Goal: Task Accomplishment & Management: Manage account settings

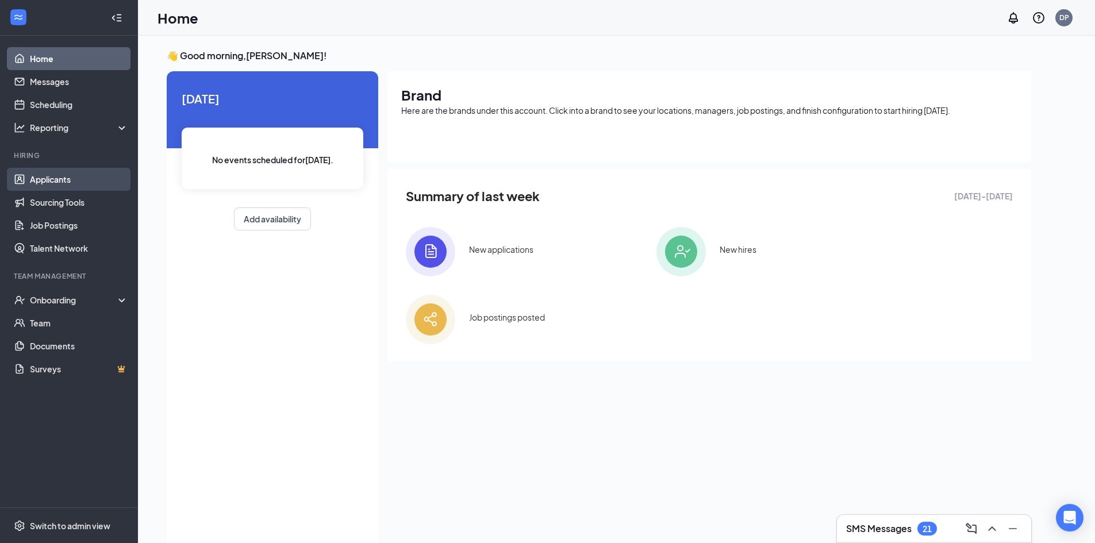
click at [51, 176] on link "Applicants" at bounding box center [79, 179] width 98 height 23
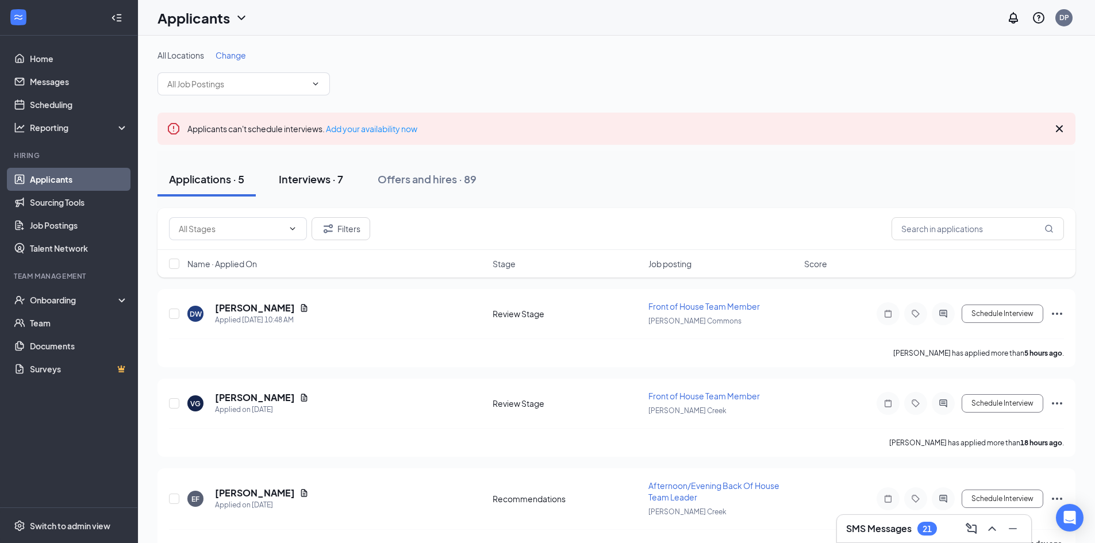
click at [307, 177] on div "Interviews · 7" at bounding box center [311, 179] width 64 height 14
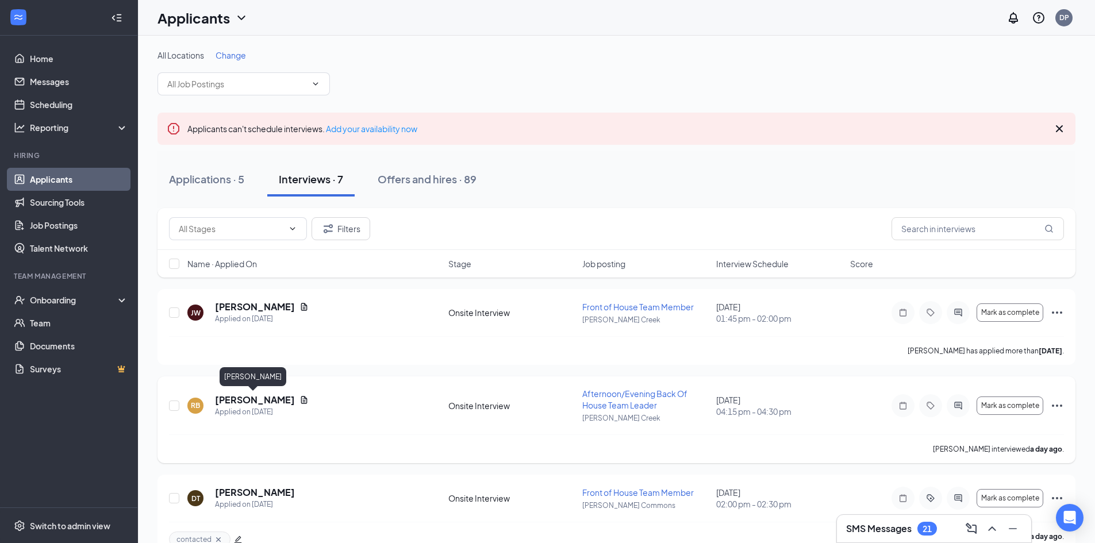
click at [253, 401] on h5 "[PERSON_NAME]" at bounding box center [255, 400] width 80 height 13
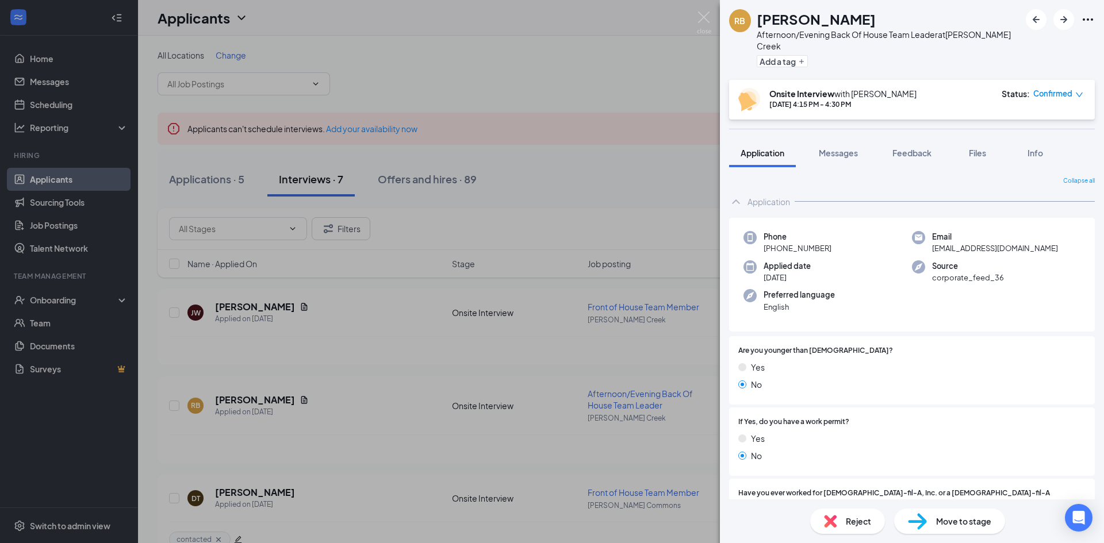
drag, startPoint x: 774, startPoint y: 235, endPoint x: 827, endPoint y: 238, distance: 53.6
click at [827, 243] on span "[PHONE_NUMBER]" at bounding box center [797, 248] width 68 height 11
copy span "[PHONE_NUMBER]"
click at [537, 106] on div "RB [PERSON_NAME] Afternoon/Evening Back Of House Team Leader at [PERSON_NAME][G…" at bounding box center [552, 271] width 1104 height 543
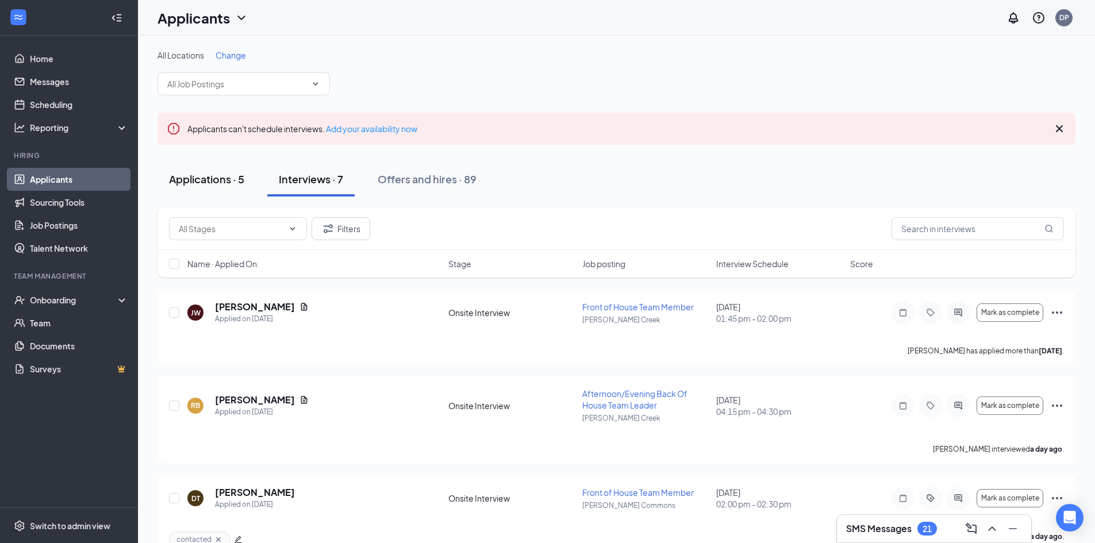
click at [214, 182] on div "Applications · 5" at bounding box center [206, 179] width 75 height 14
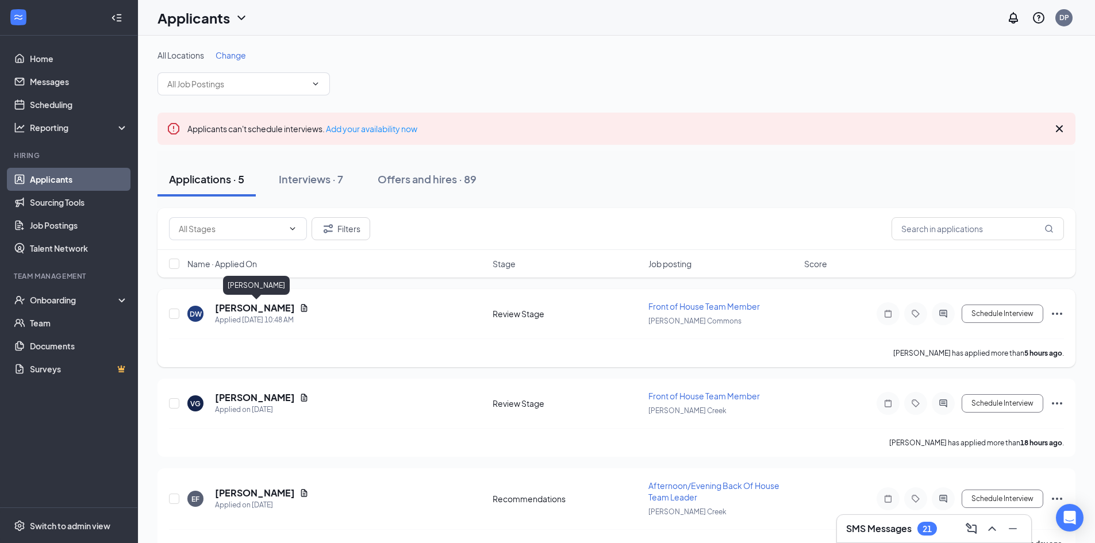
click at [262, 306] on h5 "[PERSON_NAME]" at bounding box center [255, 308] width 80 height 13
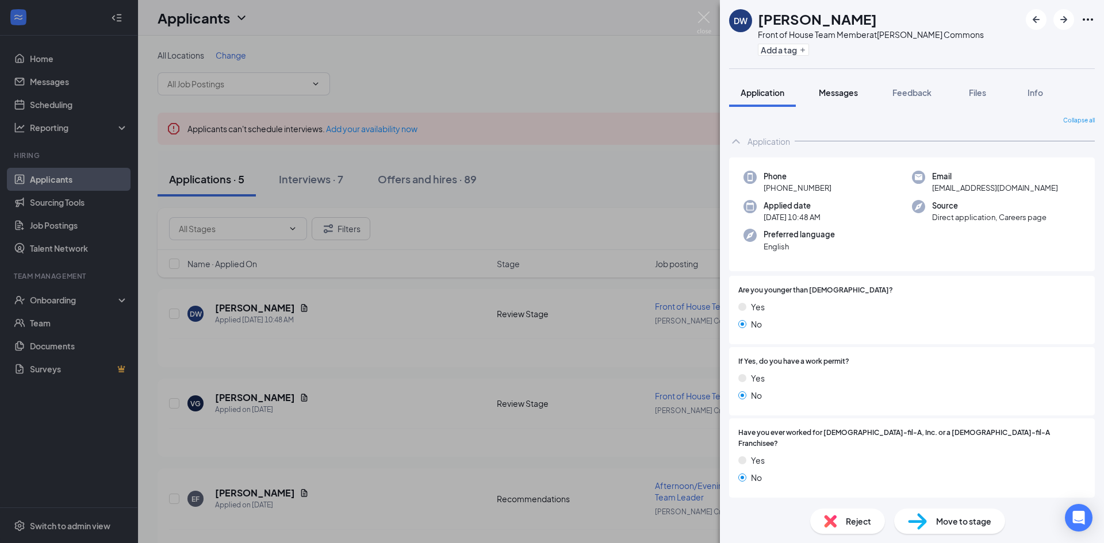
click at [840, 95] on span "Messages" at bounding box center [838, 92] width 39 height 10
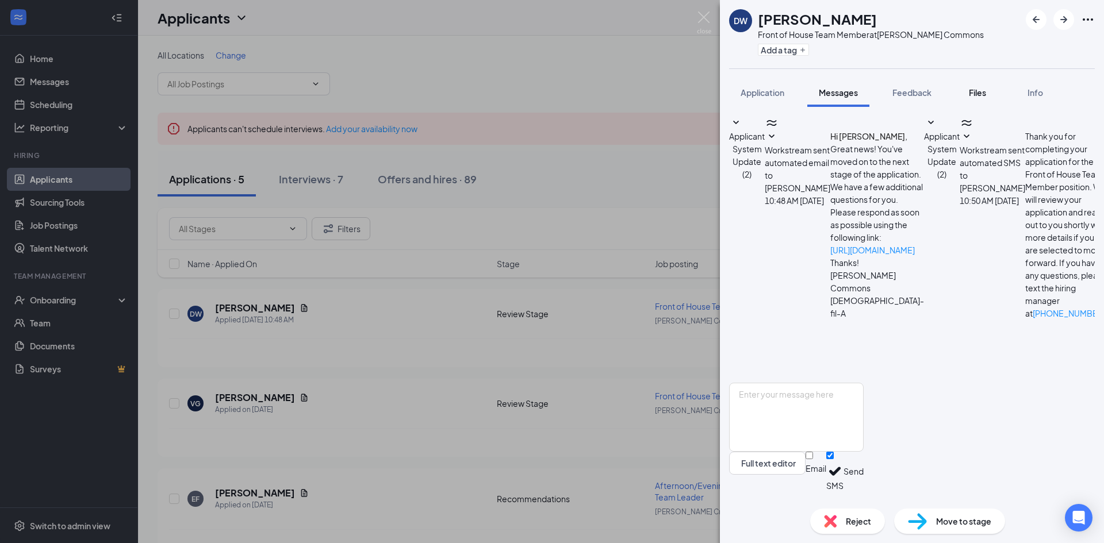
click at [985, 93] on span "Files" at bounding box center [977, 92] width 17 height 10
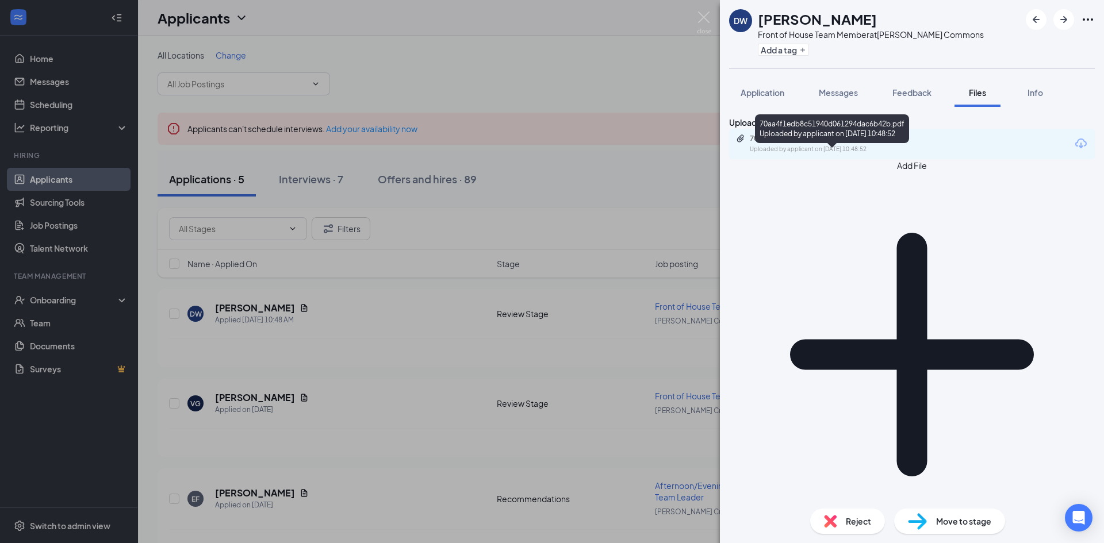
click at [806, 143] on div "70aa4f1edb8c51940d061294dac6b42b.pdf" at bounding box center [830, 138] width 161 height 9
click at [851, 270] on div "Upload Resume 70aa4f1edb8c51940d061294dac6b42b.pdf Uploaded by applicant on [DA…" at bounding box center [912, 303] width 384 height 393
click at [784, 93] on span "Application" at bounding box center [762, 92] width 44 height 10
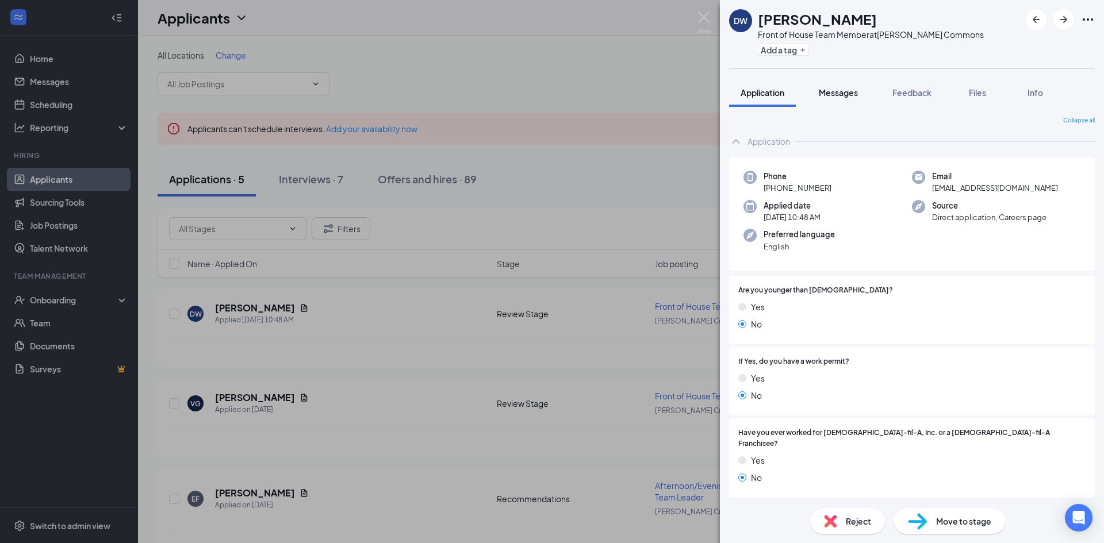
click at [843, 89] on span "Messages" at bounding box center [838, 92] width 39 height 10
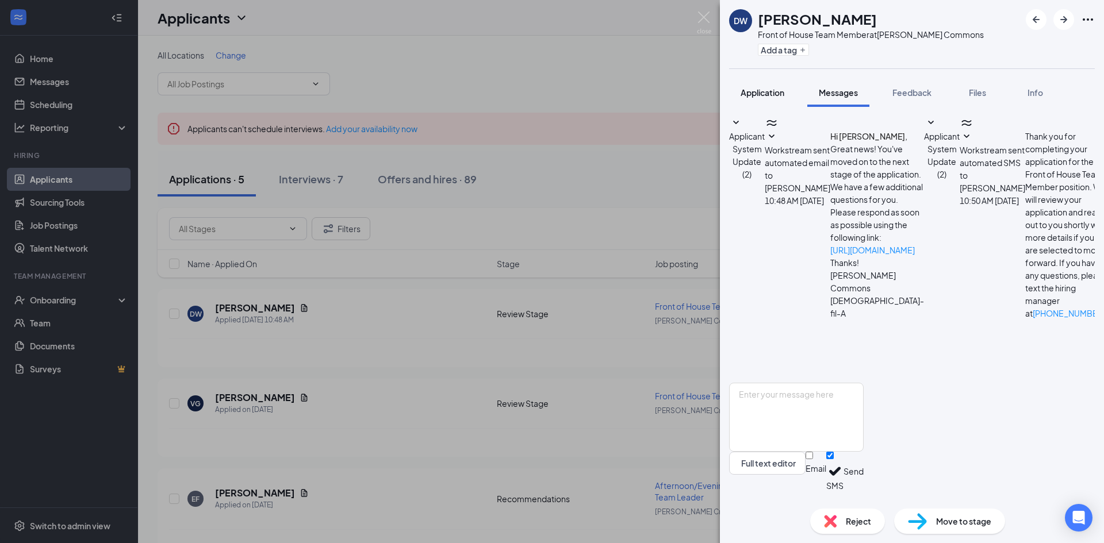
click at [756, 95] on span "Application" at bounding box center [762, 92] width 44 height 10
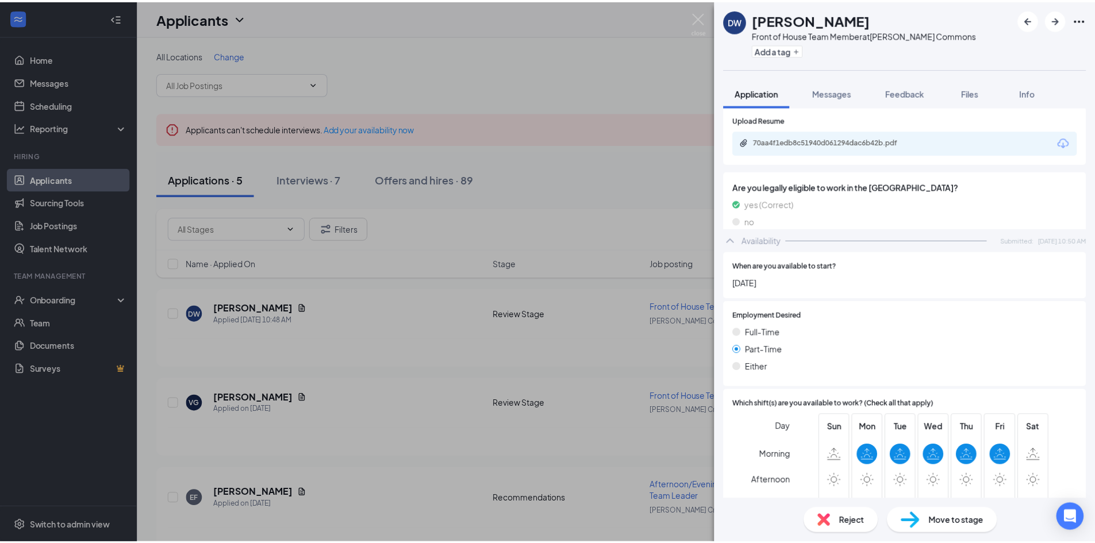
scroll to position [604, 0]
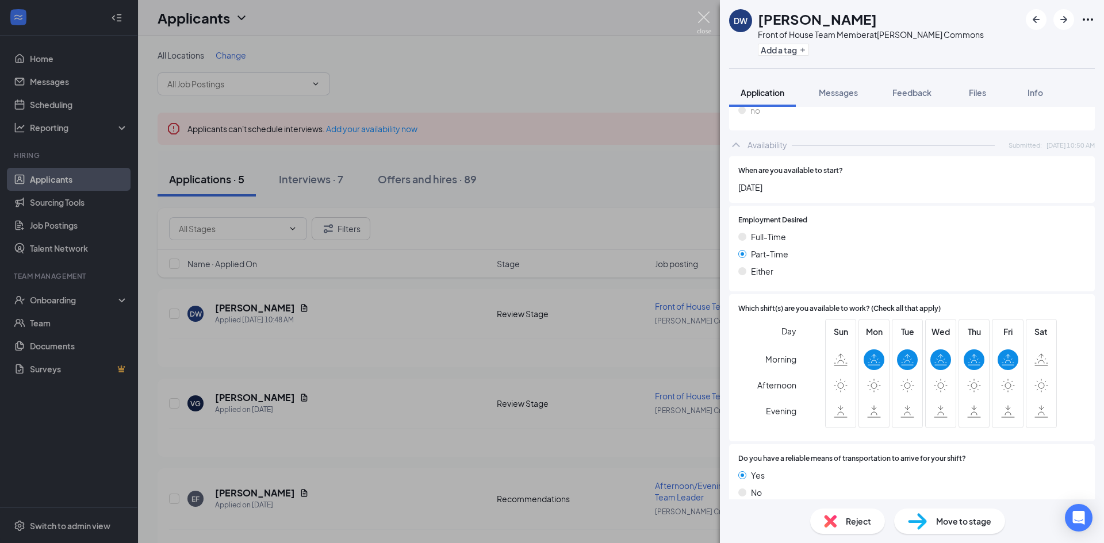
click at [702, 16] on img at bounding box center [704, 22] width 14 height 22
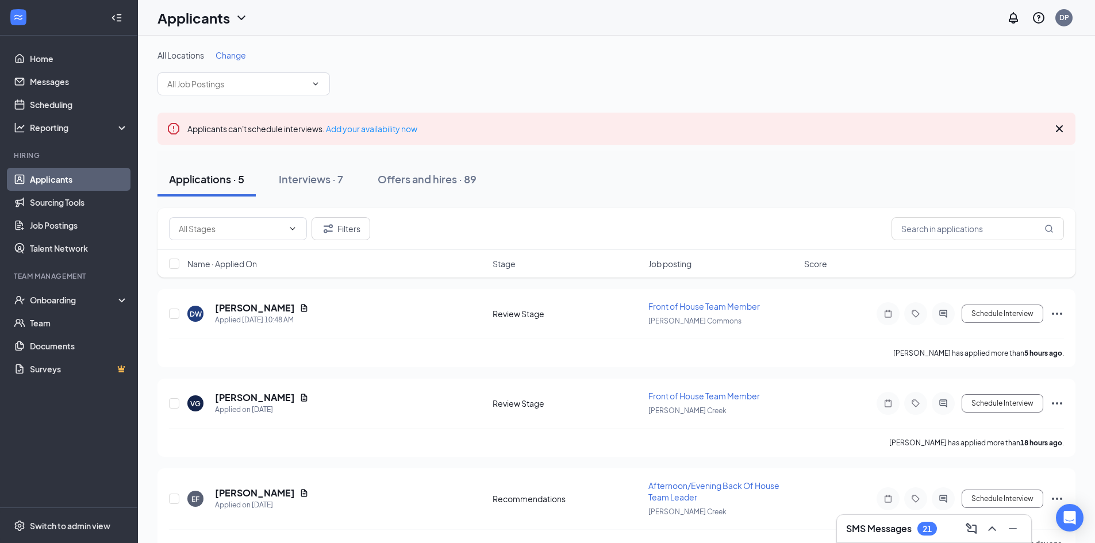
click at [563, 192] on div "Applications · 5 Interviews · 7 Offers and hires · 89" at bounding box center [616, 179] width 918 height 34
click at [581, 201] on div "Applications · 5 Interviews · 7 Offers and hires · 89" at bounding box center [616, 179] width 918 height 57
click at [74, 299] on div "Onboarding" at bounding box center [74, 299] width 89 height 11
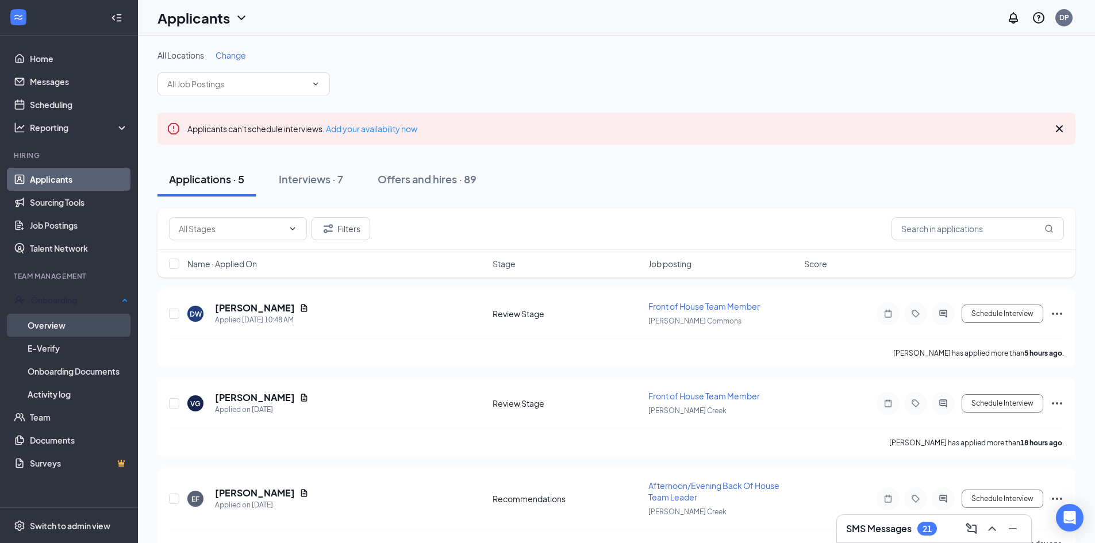
click at [63, 320] on link "Overview" at bounding box center [78, 325] width 101 height 23
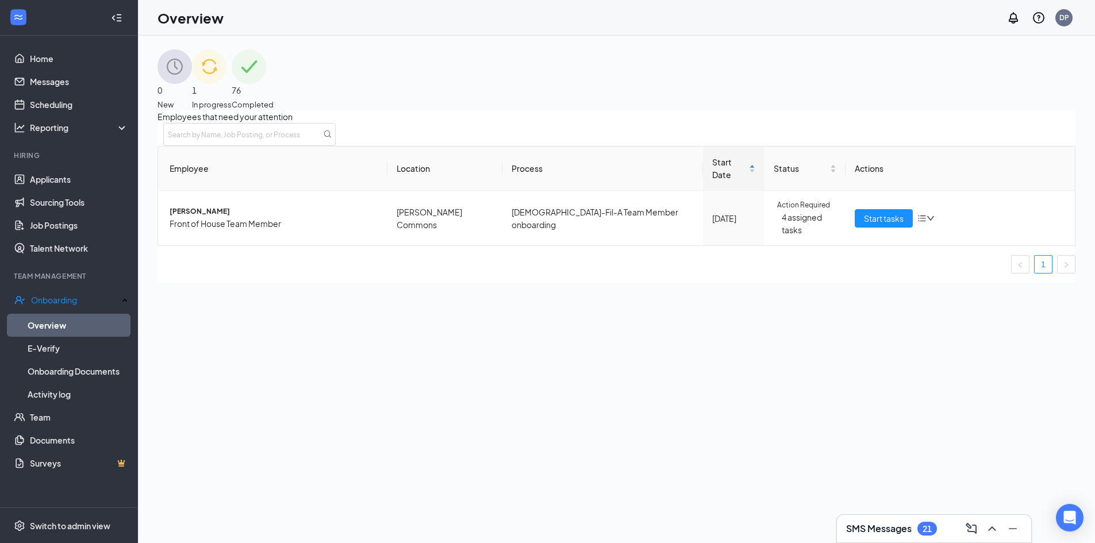
click at [232, 99] on span "In progress" at bounding box center [212, 104] width 40 height 11
click at [643, 283] on div "Employees in progress Employee Location Process Start Date Status Actions [PERS…" at bounding box center [616, 196] width 918 height 172
